Goal: Information Seeking & Learning: Learn about a topic

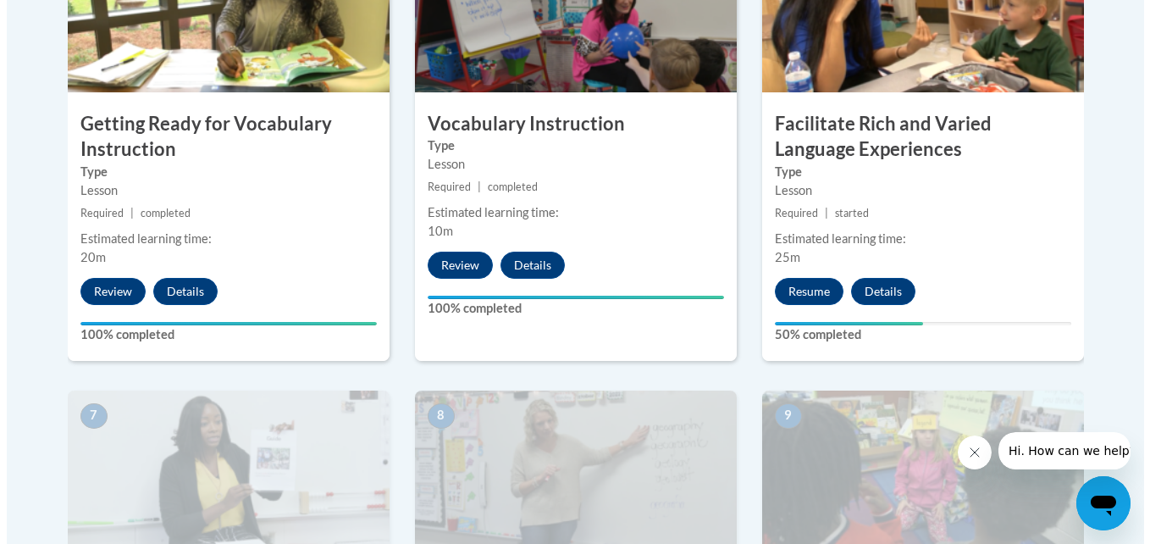
scroll to position [1207, 0]
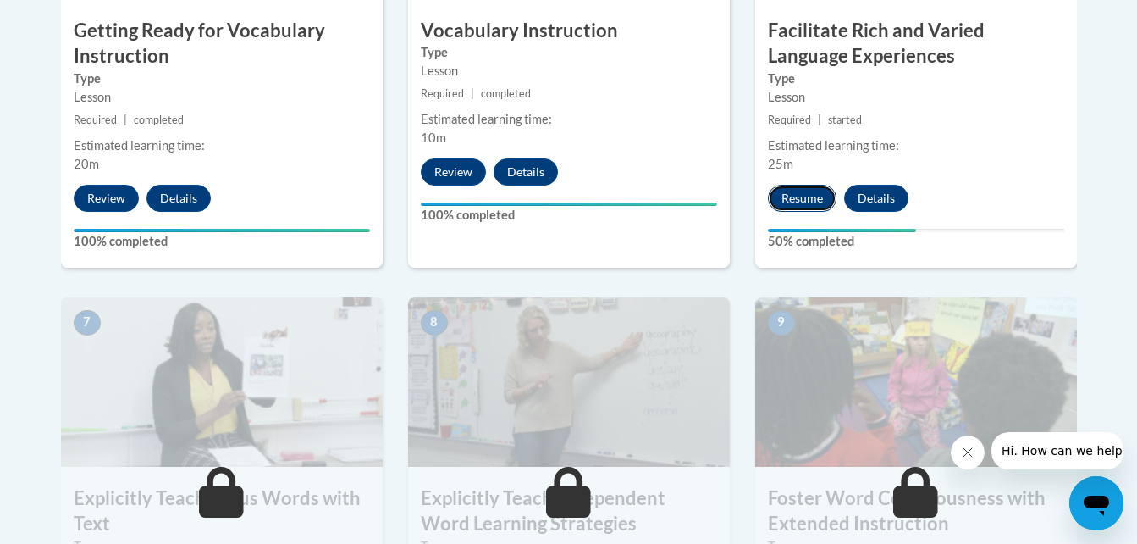
click at [795, 199] on button "Resume" at bounding box center [802, 198] width 69 height 27
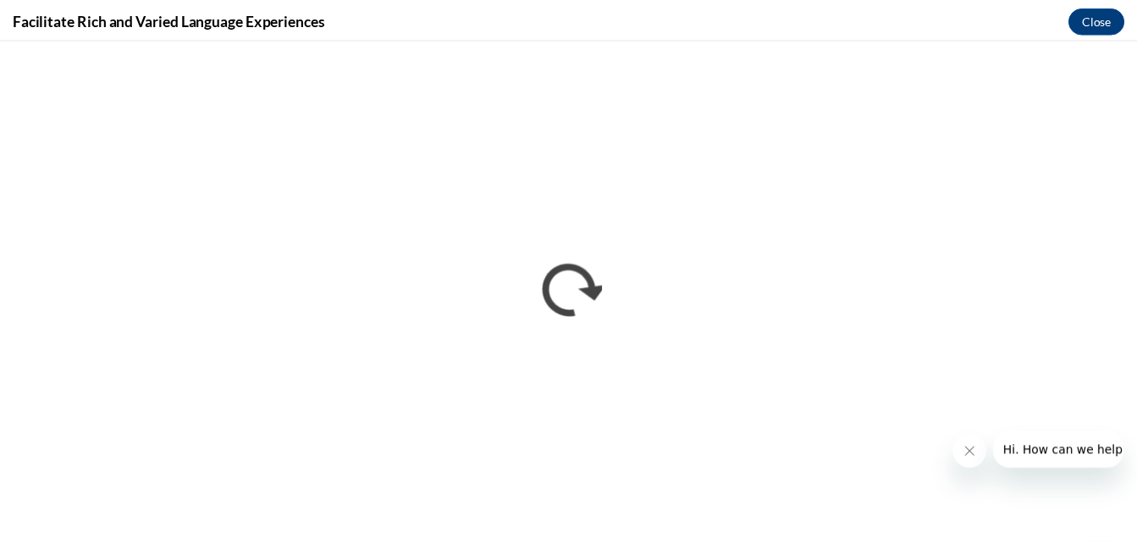
scroll to position [0, 0]
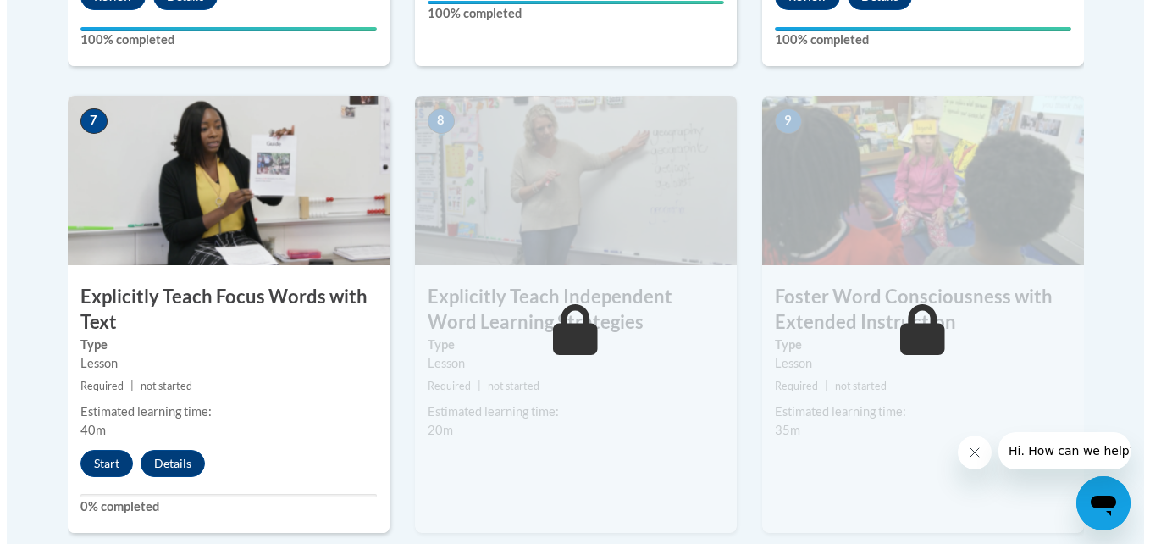
scroll to position [1562, 0]
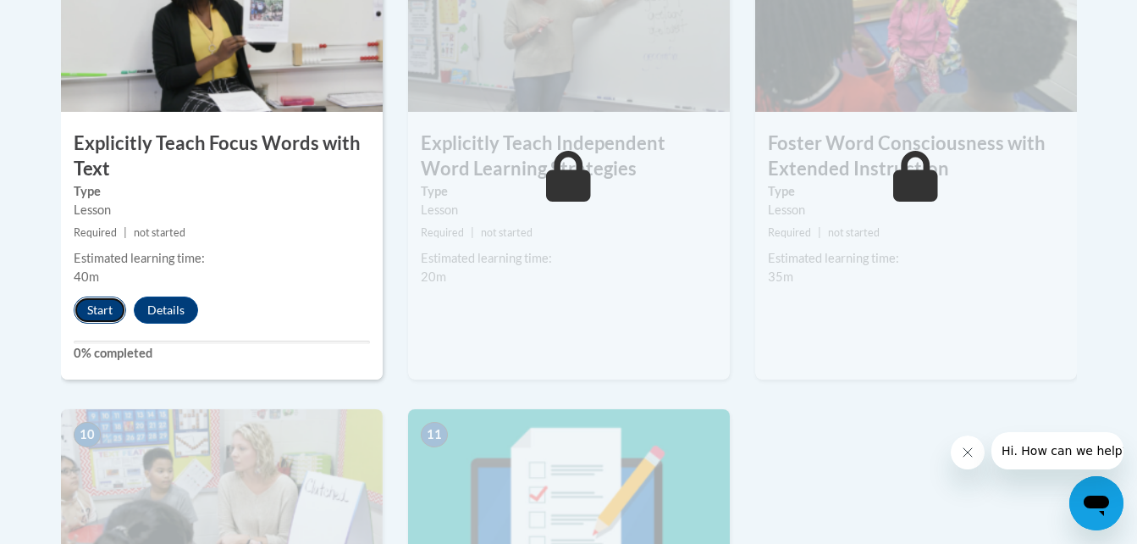
click at [97, 304] on button "Start" at bounding box center [100, 309] width 53 height 27
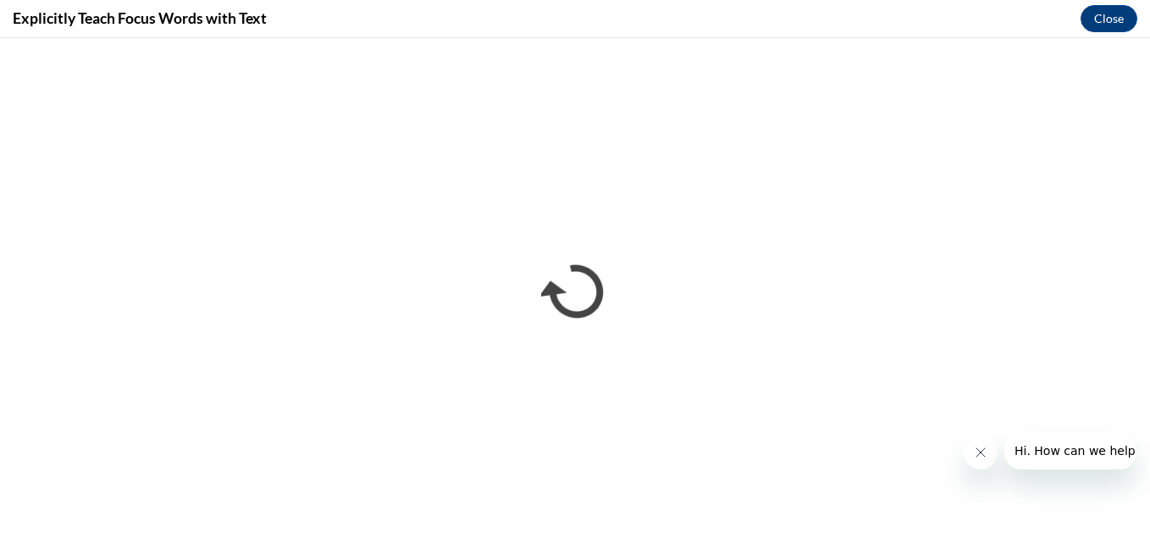
scroll to position [0, 0]
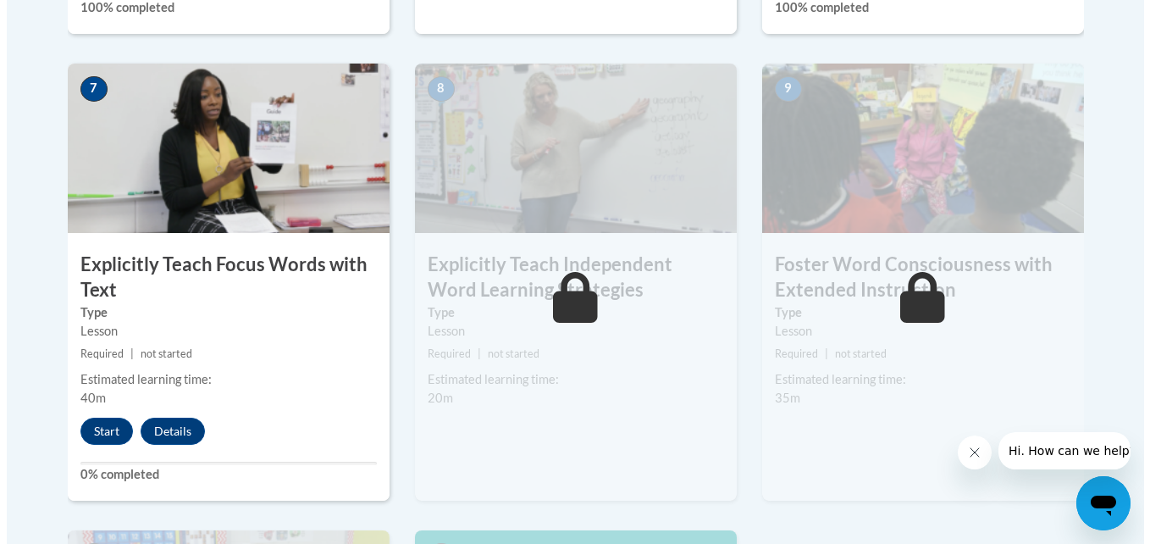
scroll to position [1545, 0]
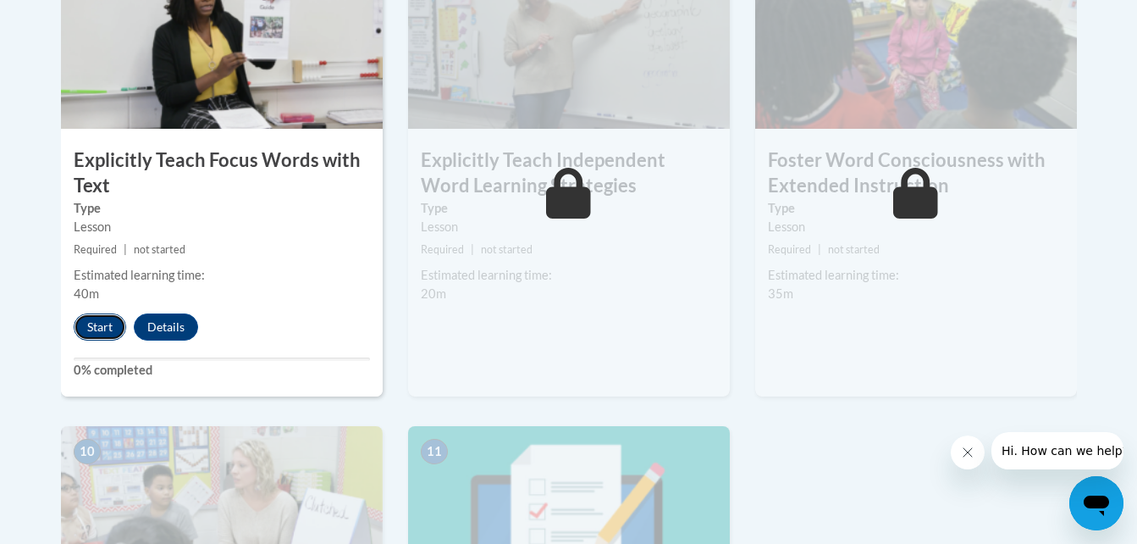
click at [106, 329] on button "Start" at bounding box center [100, 326] width 53 height 27
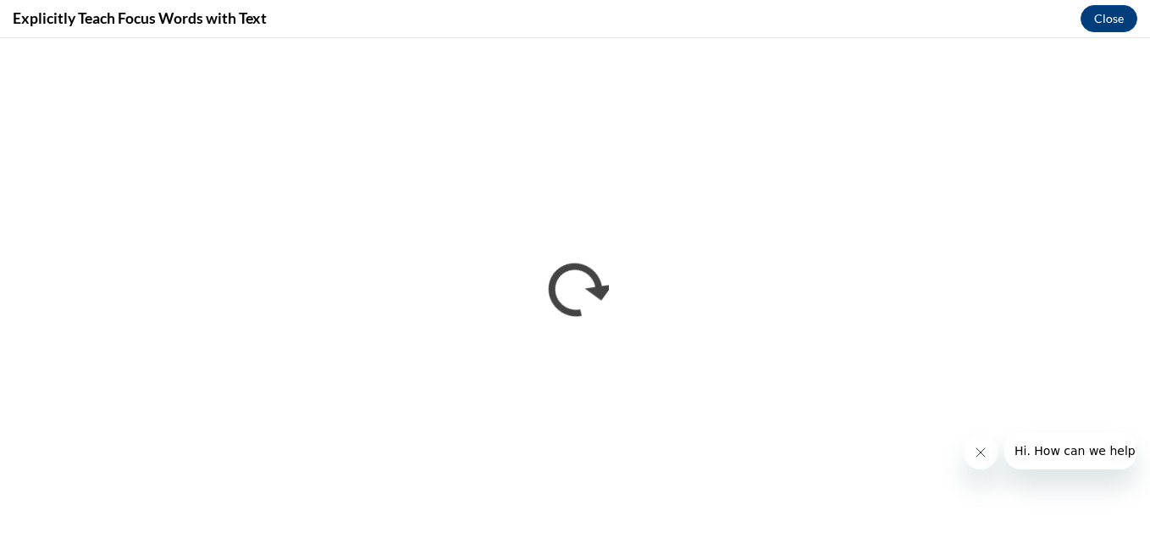
scroll to position [0, 0]
